Goal: Transaction & Acquisition: Download file/media

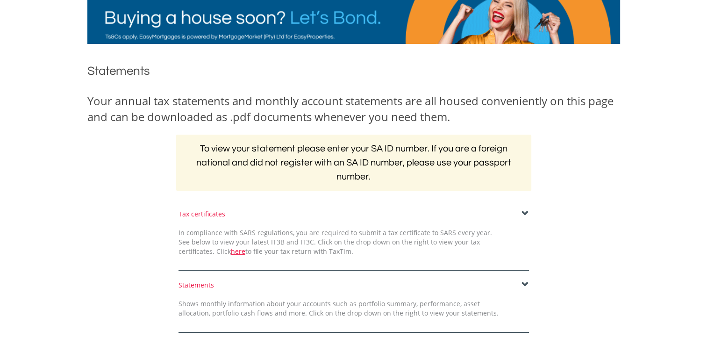
scroll to position [143, 0]
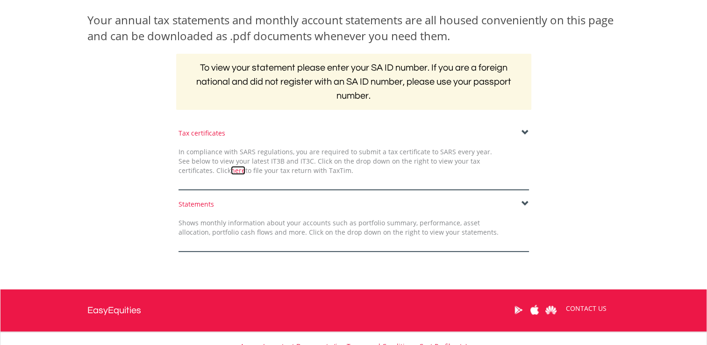
click at [231, 170] on link "here" at bounding box center [238, 170] width 14 height 9
click at [525, 203] on span at bounding box center [525, 203] width 7 height 7
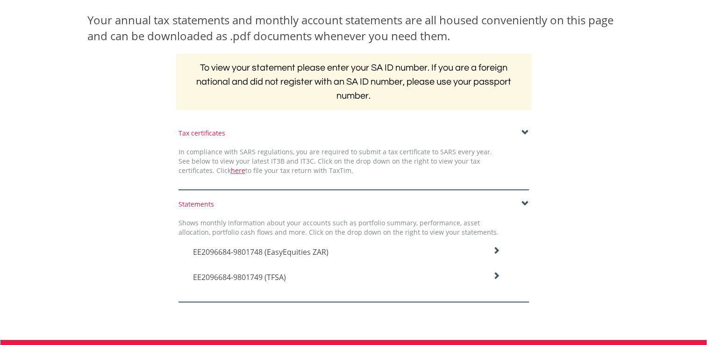
click at [524, 133] on span at bounding box center [525, 132] width 7 height 7
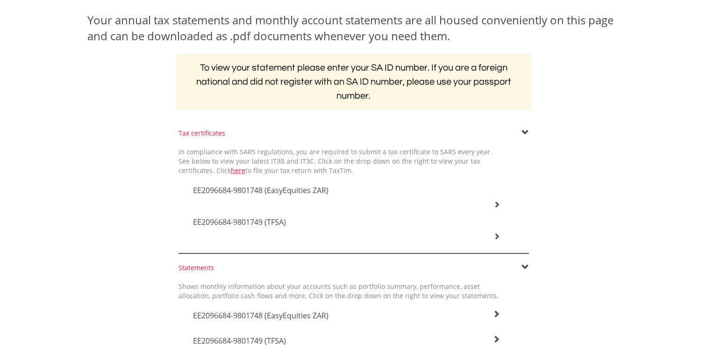
click at [498, 204] on icon at bounding box center [497, 204] width 7 height 7
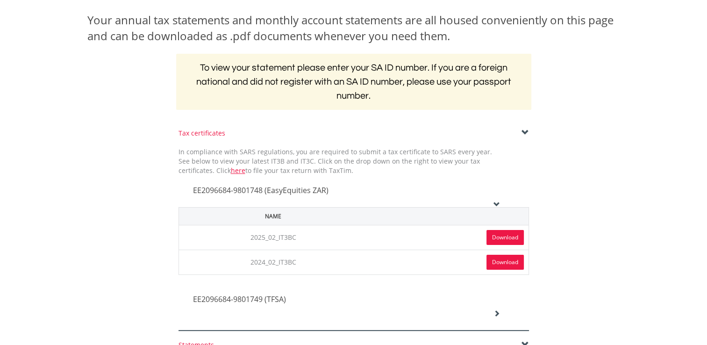
click at [509, 240] on link "Download" at bounding box center [505, 237] width 37 height 15
click at [509, 262] on link "Download" at bounding box center [505, 262] width 37 height 15
click at [498, 314] on icon at bounding box center [497, 313] width 7 height 7
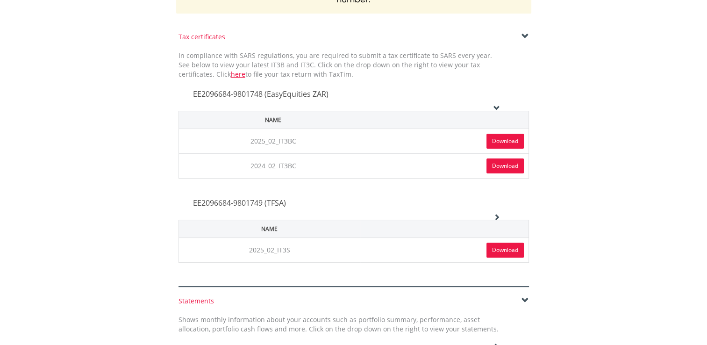
scroll to position [255, 0]
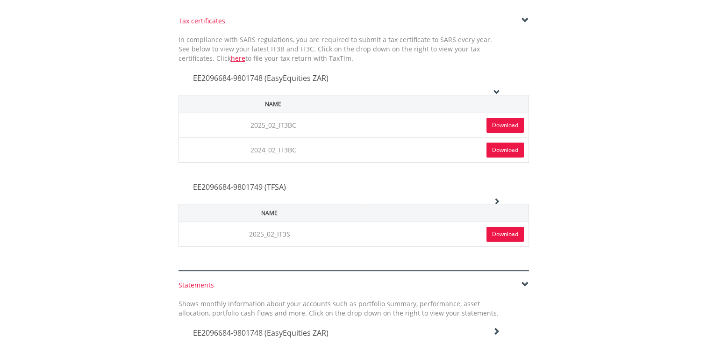
click at [512, 233] on link "Download" at bounding box center [505, 234] width 37 height 15
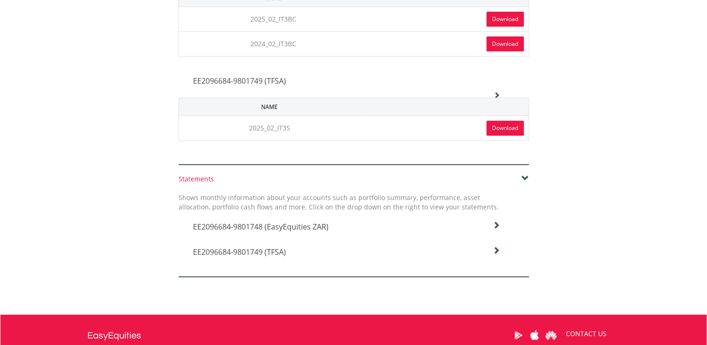
scroll to position [386, 0]
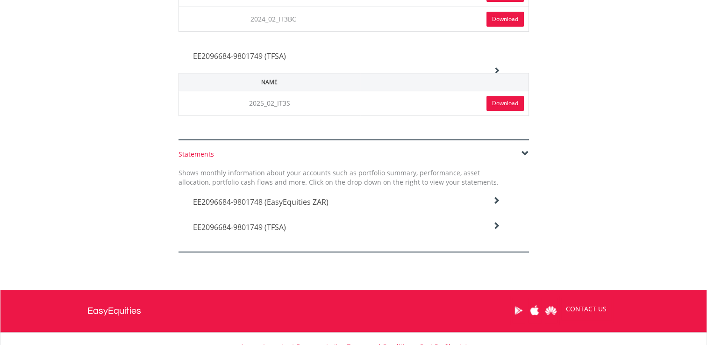
click at [497, 197] on icon at bounding box center [496, 200] width 7 height 7
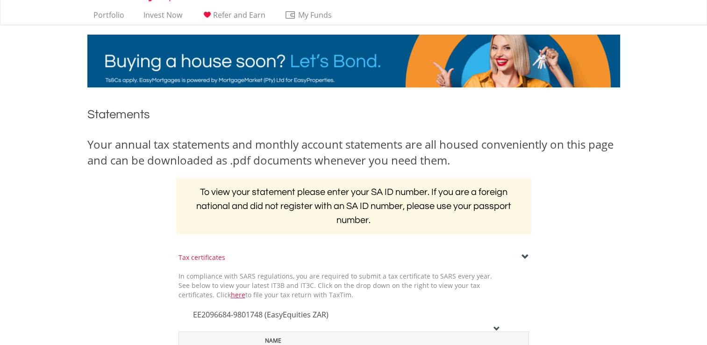
scroll to position [0, 0]
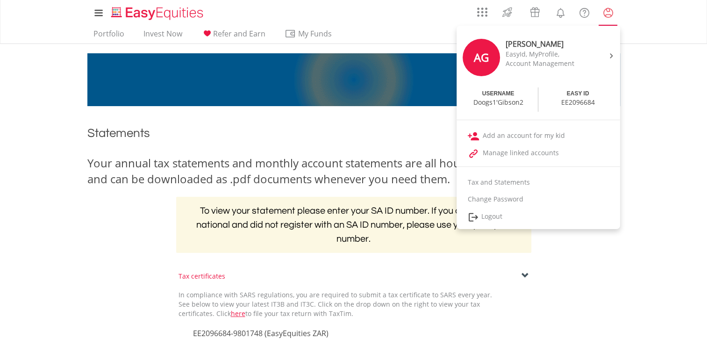
click at [611, 14] on lord-icon "My Profile" at bounding box center [608, 13] width 12 height 12
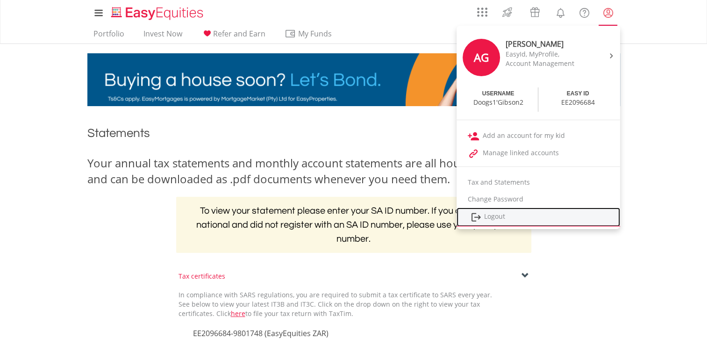
click at [497, 214] on link "Logout" at bounding box center [539, 217] width 164 height 19
